Goal: Information Seeking & Learning: Learn about a topic

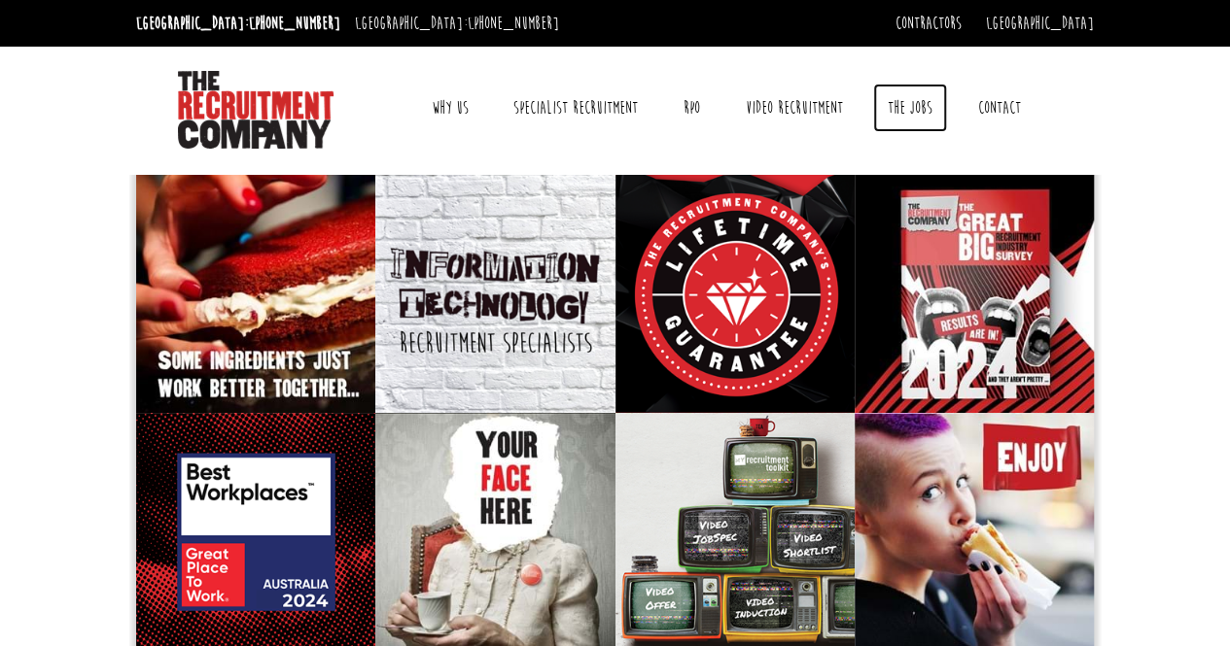
click at [905, 99] on link "The Jobs" at bounding box center [910, 108] width 74 height 49
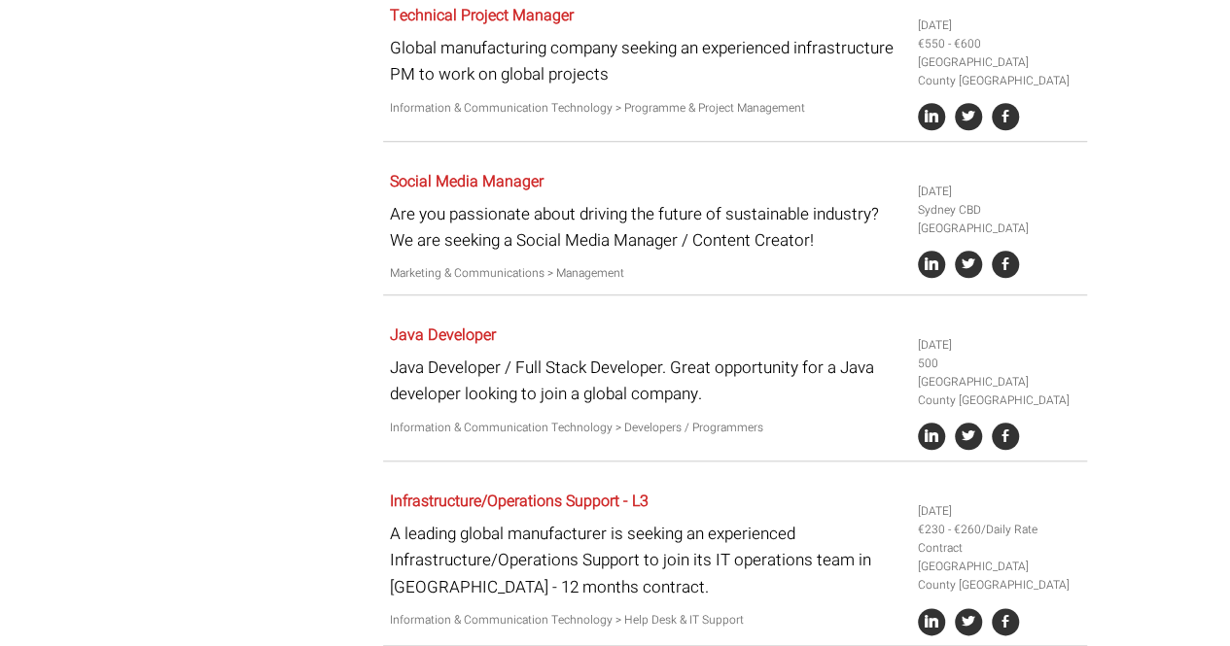
scroll to position [778, 0]
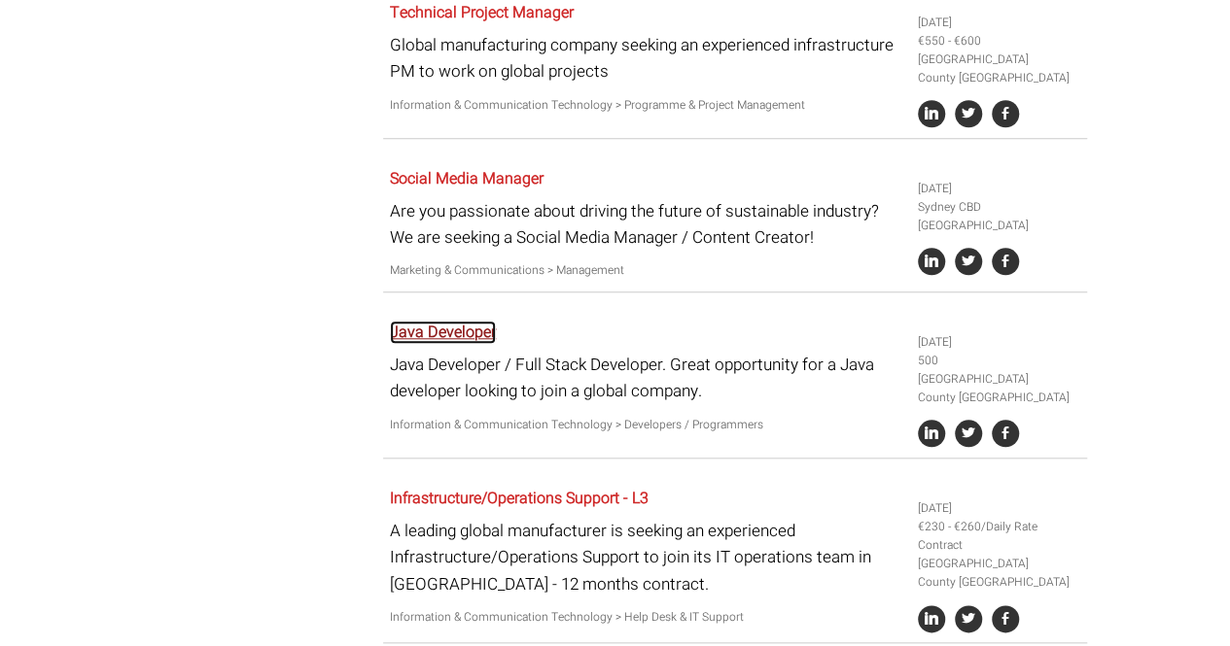
click at [391, 333] on link "Java Developer" at bounding box center [443, 332] width 106 height 23
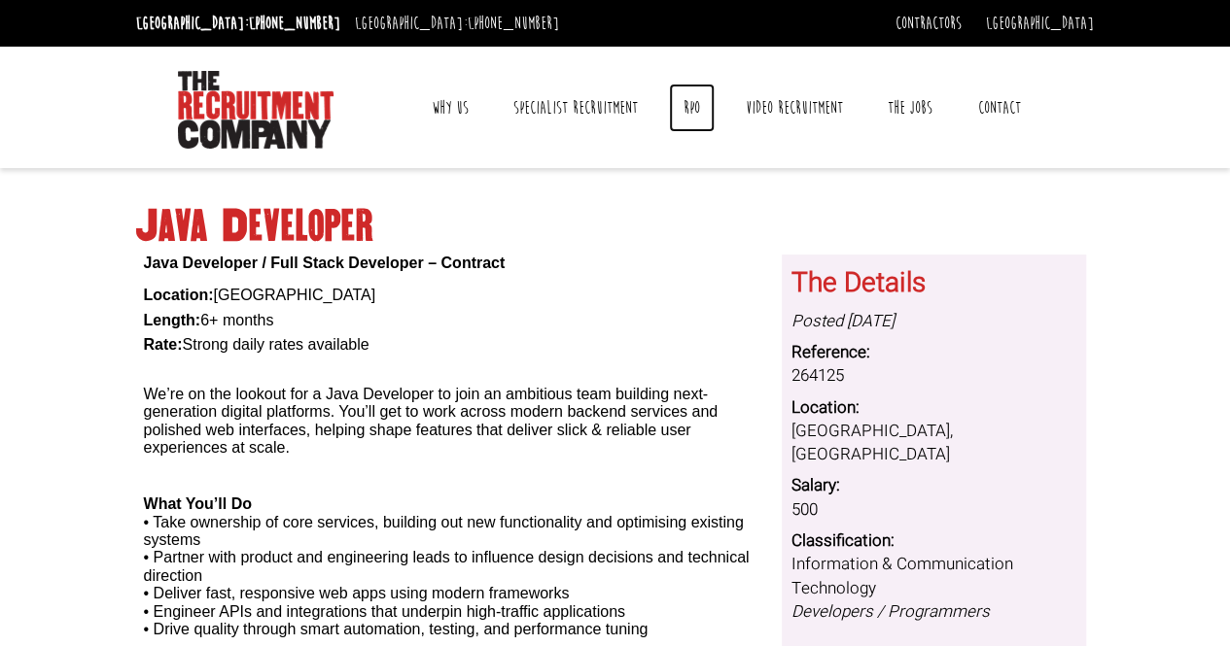
click at [697, 110] on link "RPO" at bounding box center [692, 108] width 46 height 49
click at [579, 120] on link "Specialist Recruitment" at bounding box center [576, 108] width 154 height 49
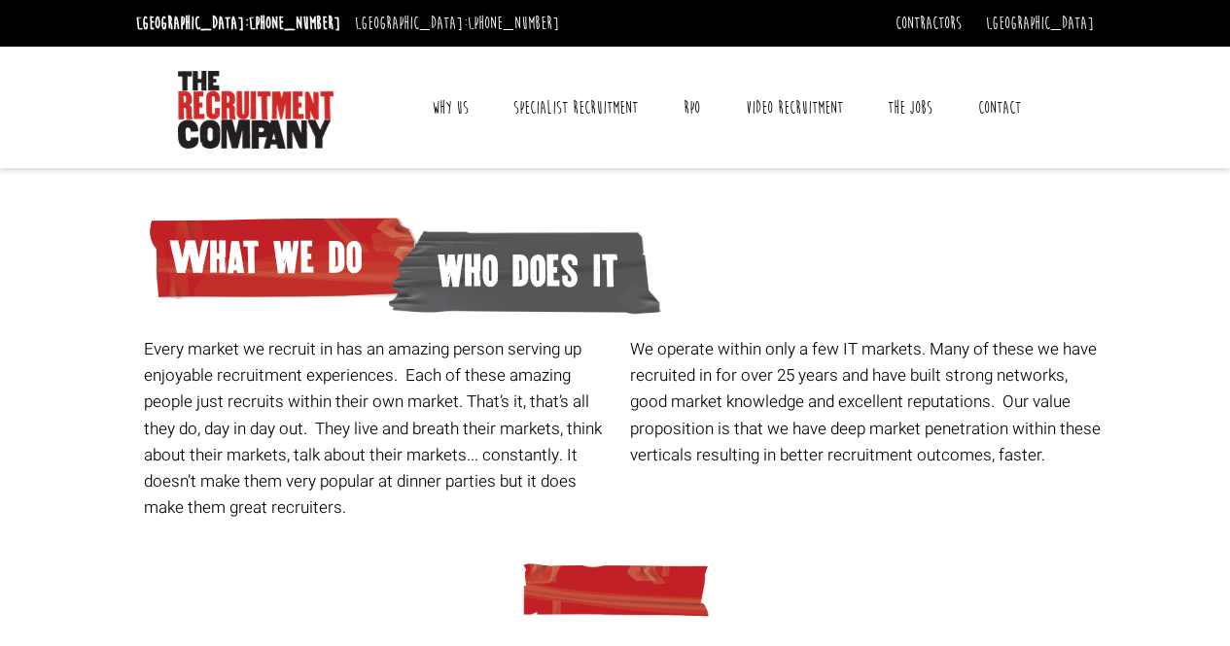
click at [1007, 101] on link "Contact" at bounding box center [999, 108] width 72 height 49
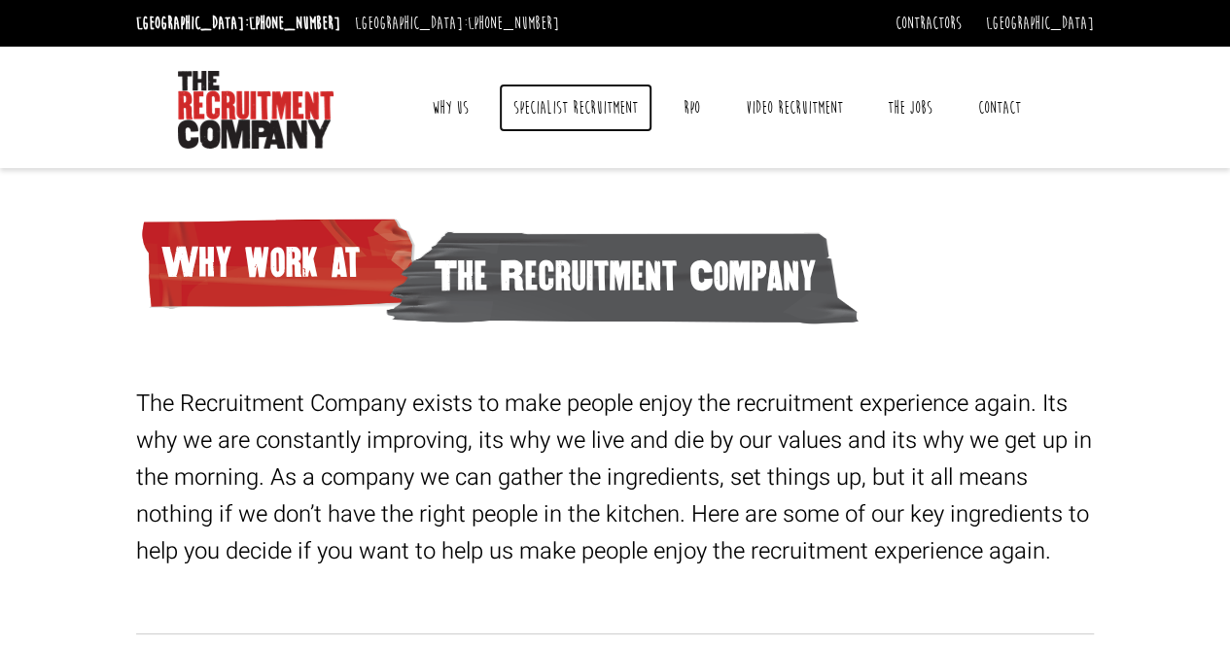
click at [546, 106] on link "Specialist Recruitment" at bounding box center [576, 108] width 154 height 49
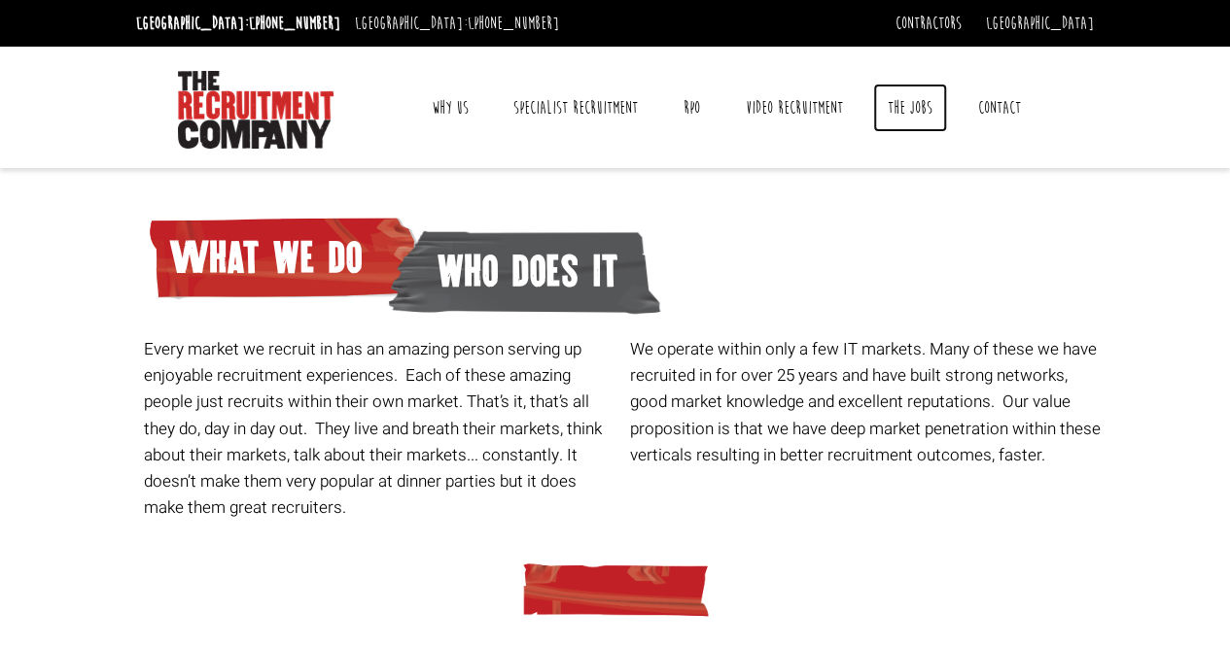
click at [895, 102] on link "The Jobs" at bounding box center [910, 108] width 74 height 49
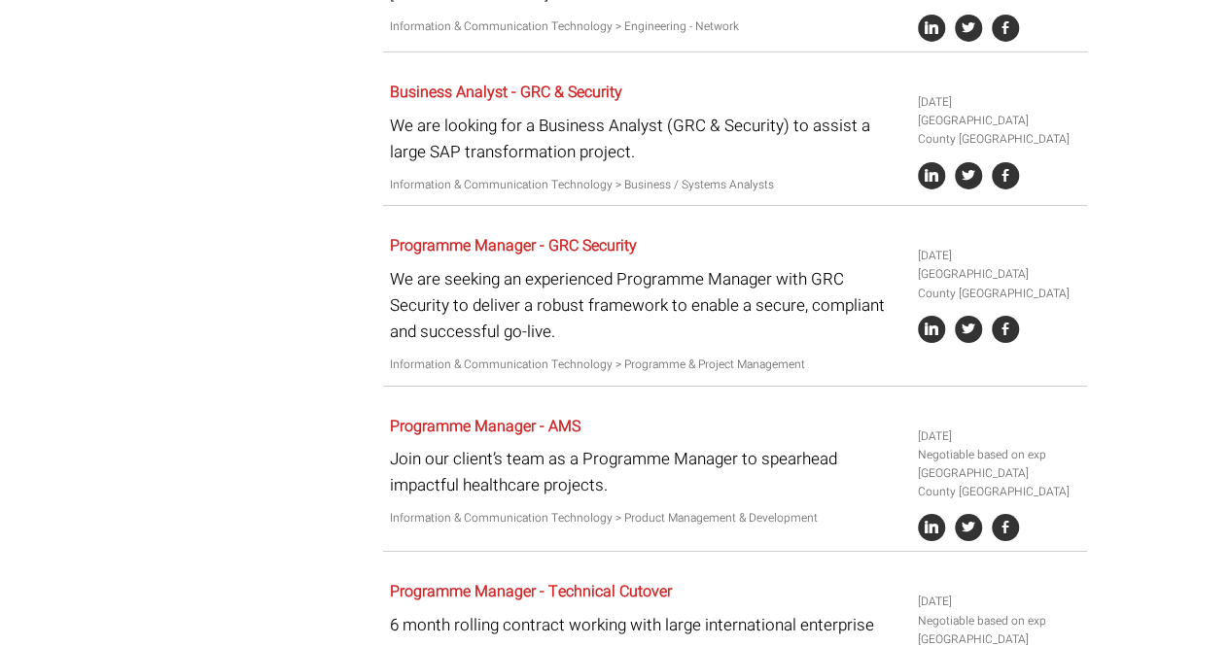
scroll to position [3499, 0]
